Goal: Task Accomplishment & Management: Manage account settings

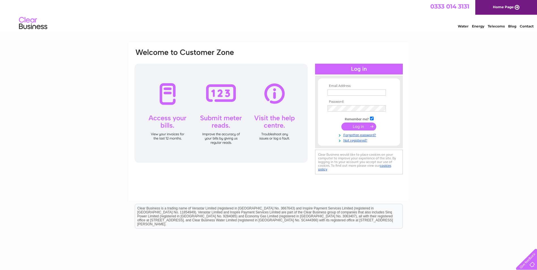
type input "accounts@taylorwilliam.com"
click at [356, 126] on input "submit" at bounding box center [358, 127] width 35 height 8
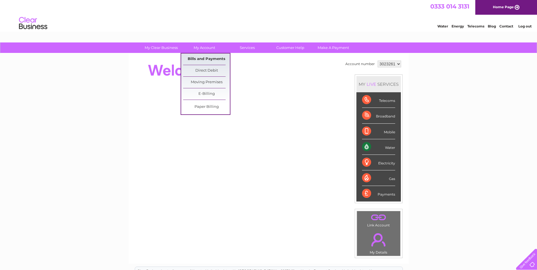
click at [208, 59] on link "Bills and Payments" at bounding box center [206, 59] width 47 height 11
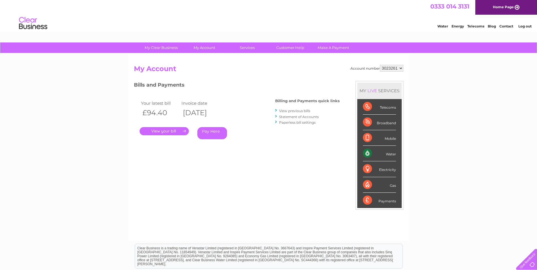
click at [170, 129] on link "." at bounding box center [164, 131] width 49 height 8
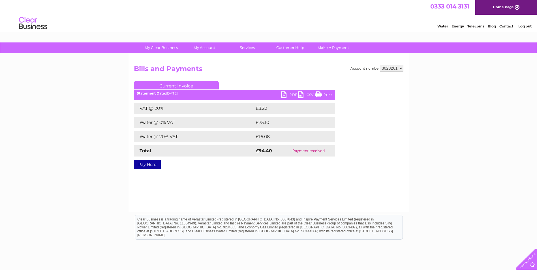
click at [287, 94] on link "PDF" at bounding box center [289, 95] width 17 height 8
click at [492, 116] on div "My Clear Business Login Details My Details My Preferences Link Account My Accou…" at bounding box center [268, 175] width 537 height 266
